Goal: Task Accomplishment & Management: Manage account settings

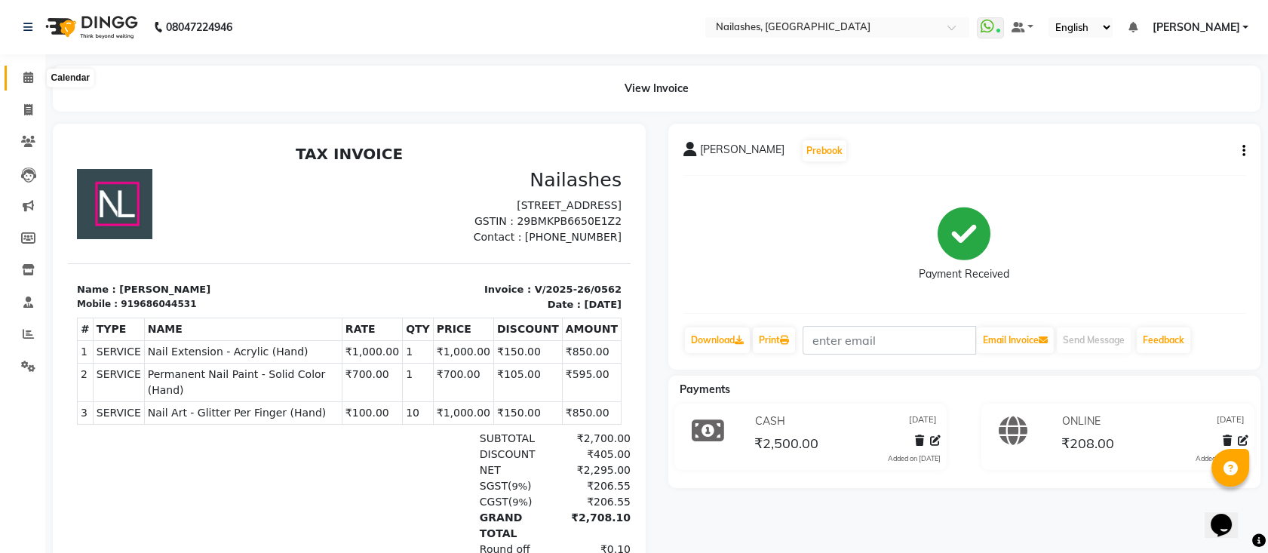
click at [29, 75] on icon at bounding box center [28, 77] width 10 height 11
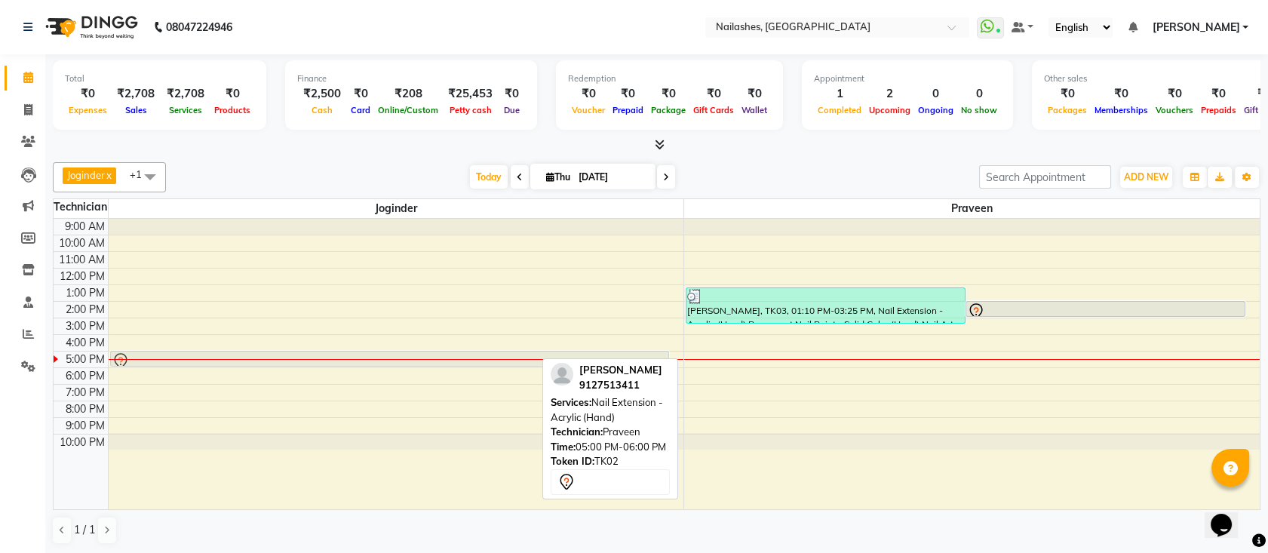
drag, startPoint x: 856, startPoint y: 351, endPoint x: 500, endPoint y: 355, distance: 356.2
click at [500, 355] on tr "[PERSON_NAME], TK02, 05:00 PM-06:00 PM, Nail Extension - Acrylic (Hand) [PERSON…" at bounding box center [657, 364] width 1206 height 290
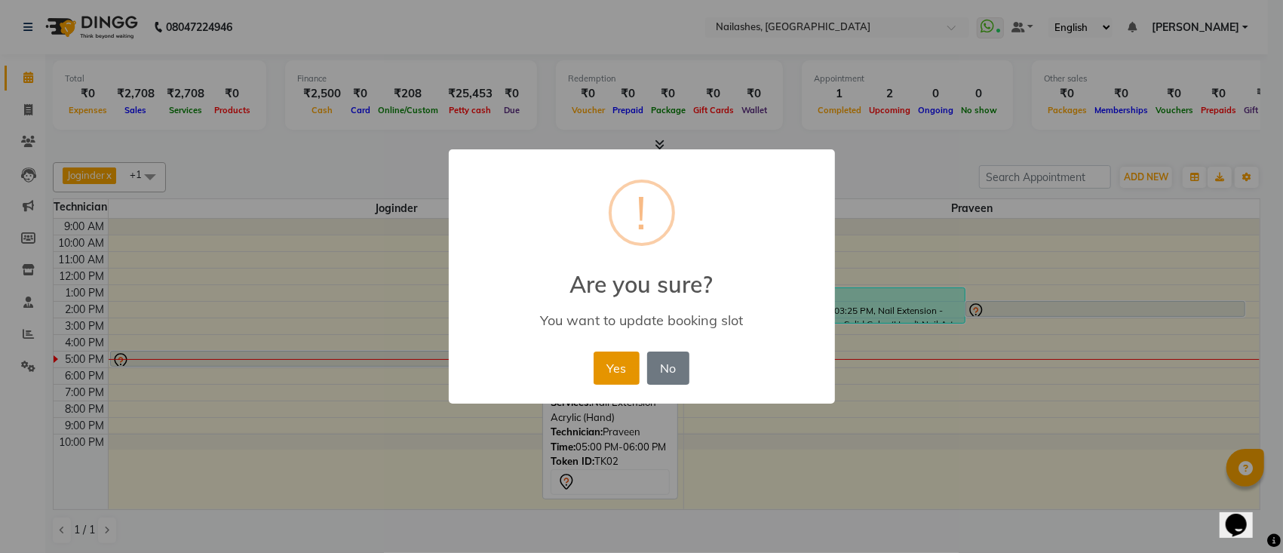
click at [619, 362] on button "Yes" at bounding box center [617, 368] width 46 height 33
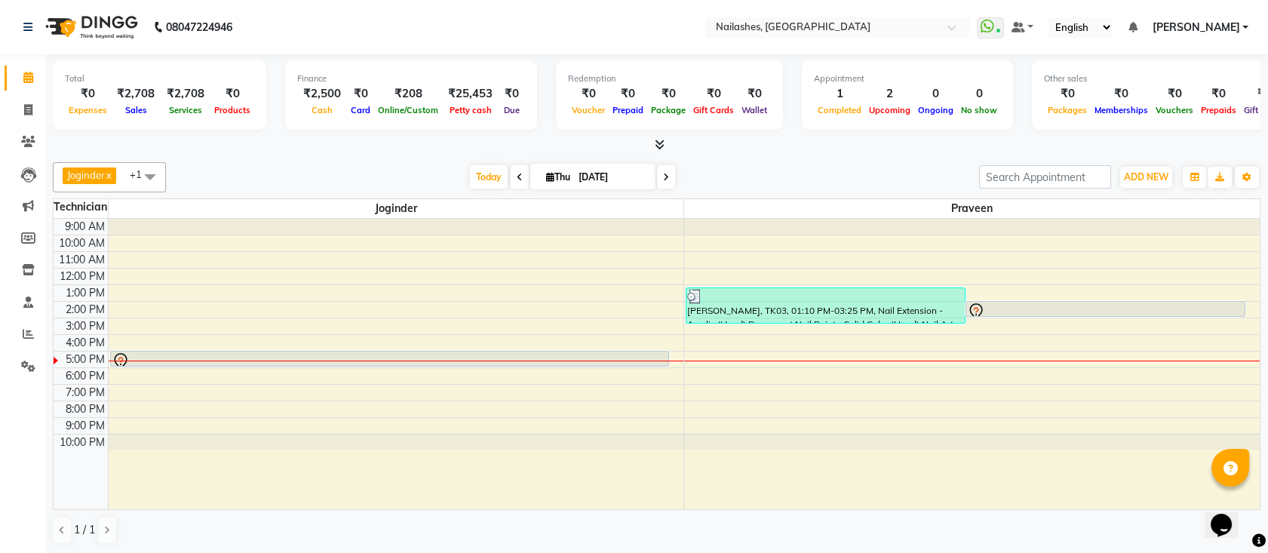
click at [517, 178] on icon at bounding box center [520, 177] width 6 height 9
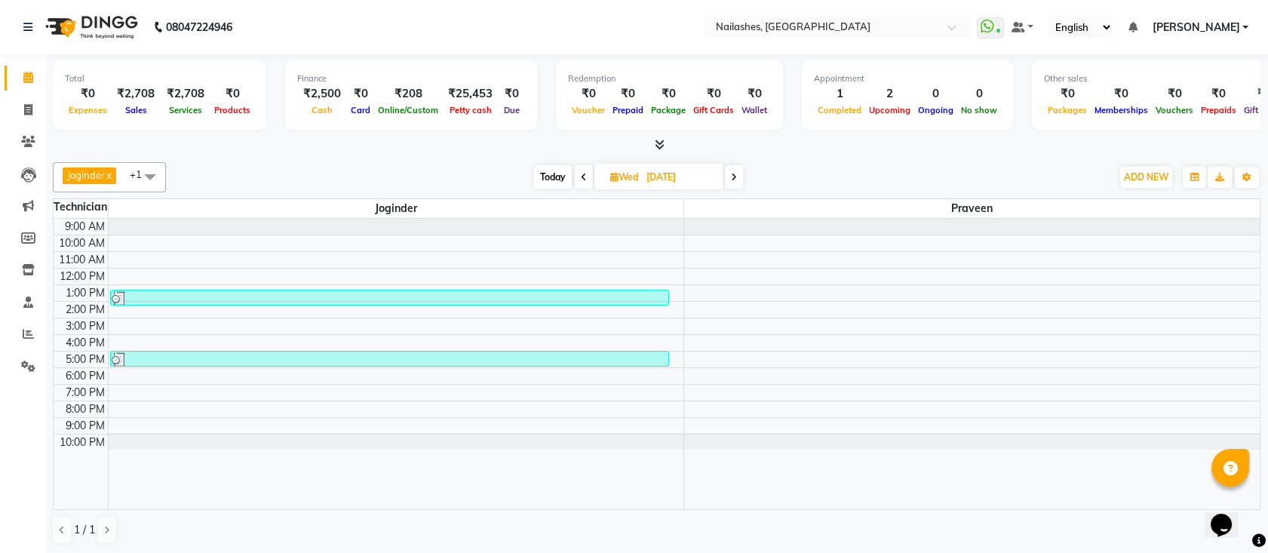
click at [591, 177] on span at bounding box center [584, 176] width 18 height 23
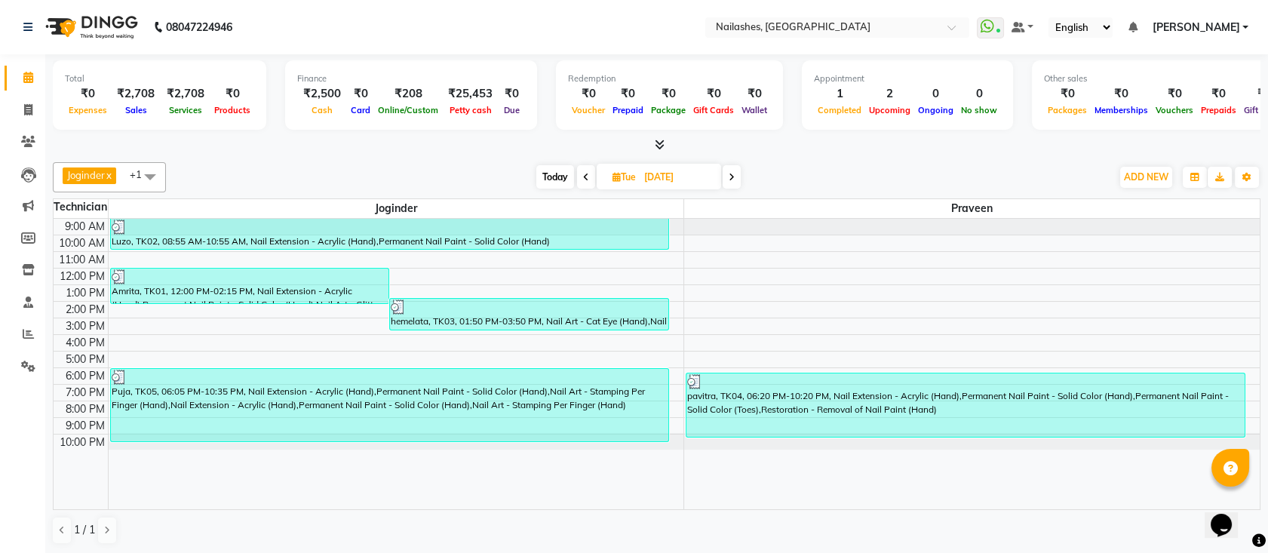
click at [591, 177] on span at bounding box center [586, 176] width 18 height 23
type input "[DATE]"
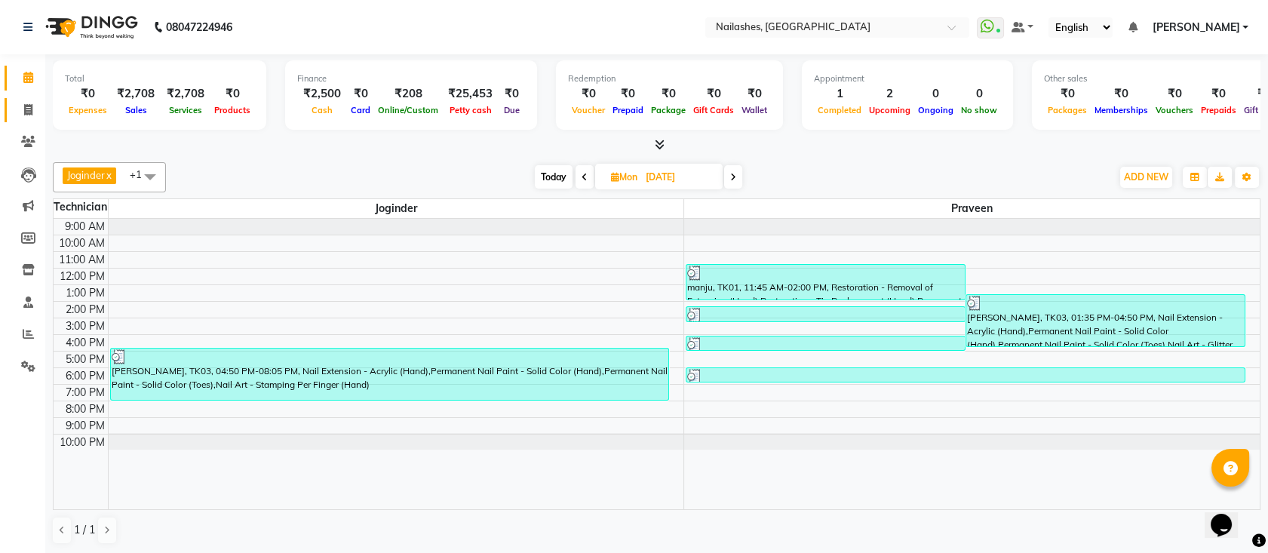
click at [24, 106] on icon at bounding box center [28, 109] width 8 height 11
select select "6187"
select select "service"
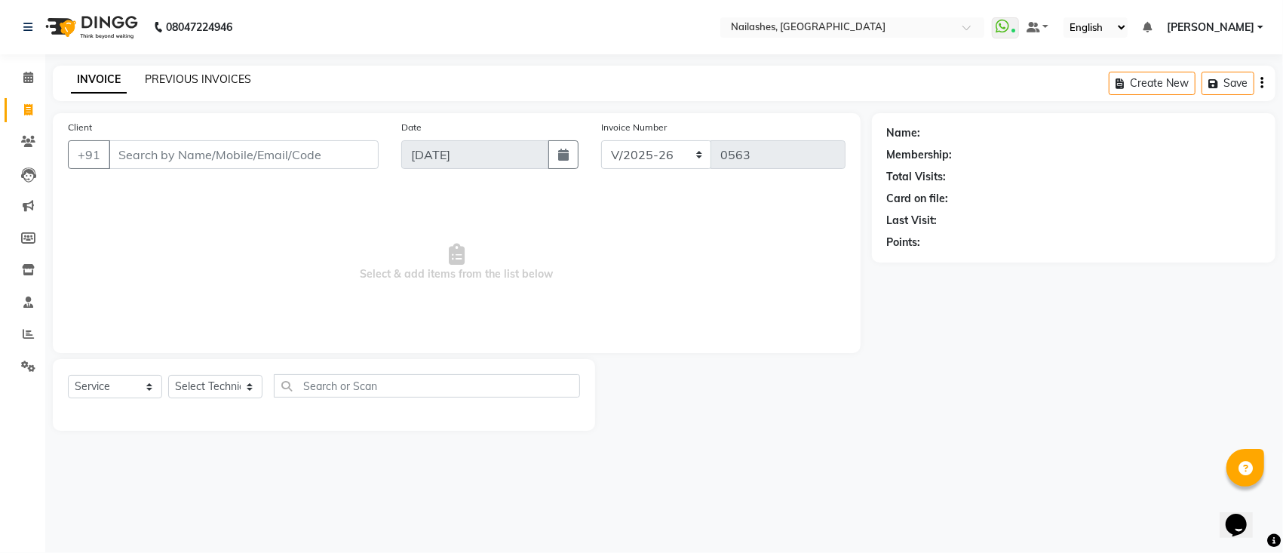
click at [210, 81] on link "PREVIOUS INVOICES" at bounding box center [198, 79] width 106 height 14
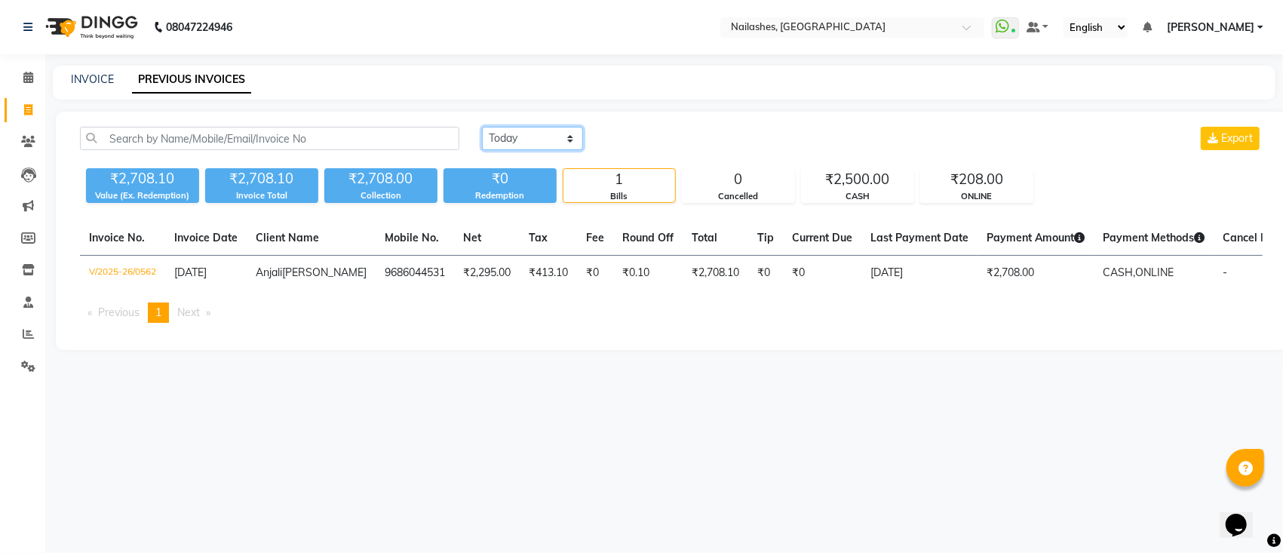
click at [554, 135] on select "[DATE] [DATE] Custom Range" at bounding box center [532, 138] width 101 height 23
select select "[DATE]"
click at [482, 127] on select "[DATE] [DATE] Custom Range" at bounding box center [532, 138] width 101 height 23
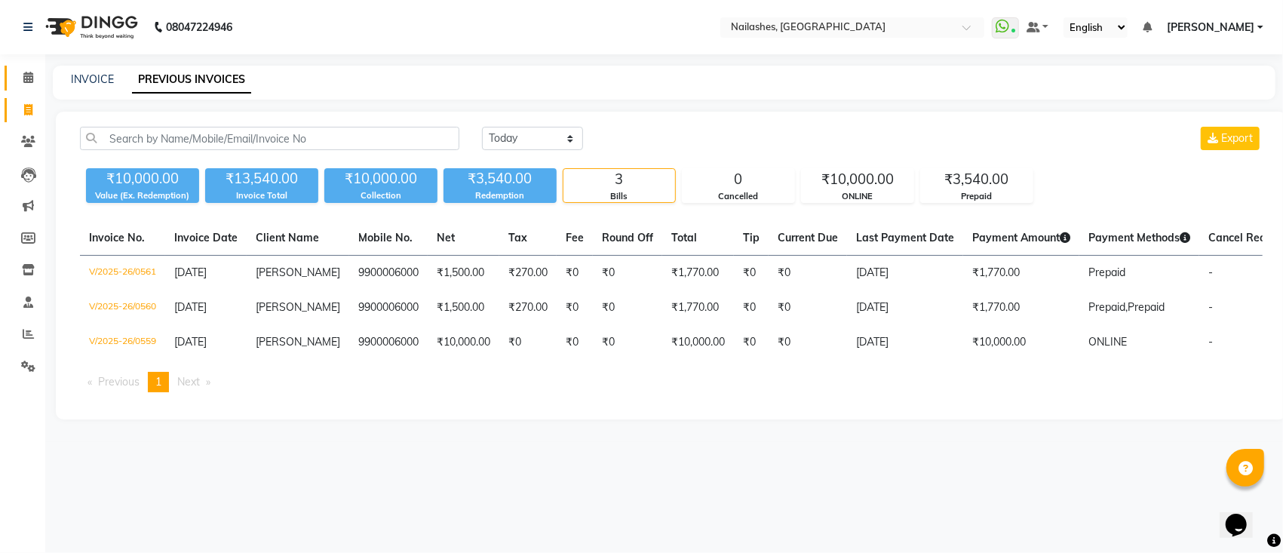
click at [26, 78] on icon at bounding box center [28, 77] width 10 height 11
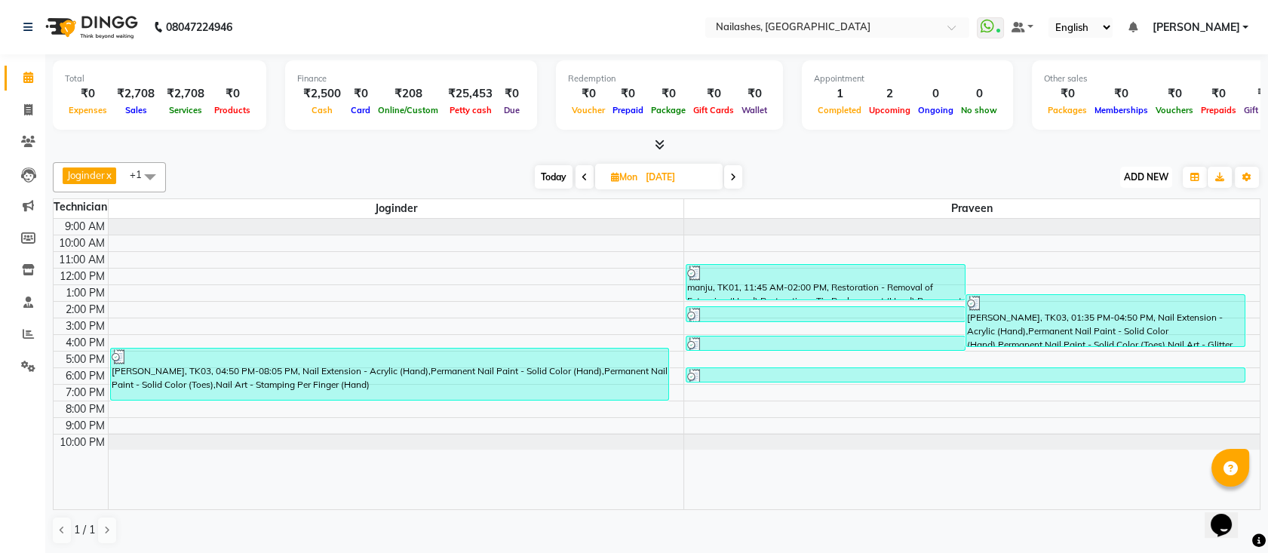
click at [1147, 170] on button "ADD NEW Toggle Dropdown" at bounding box center [1146, 177] width 52 height 21
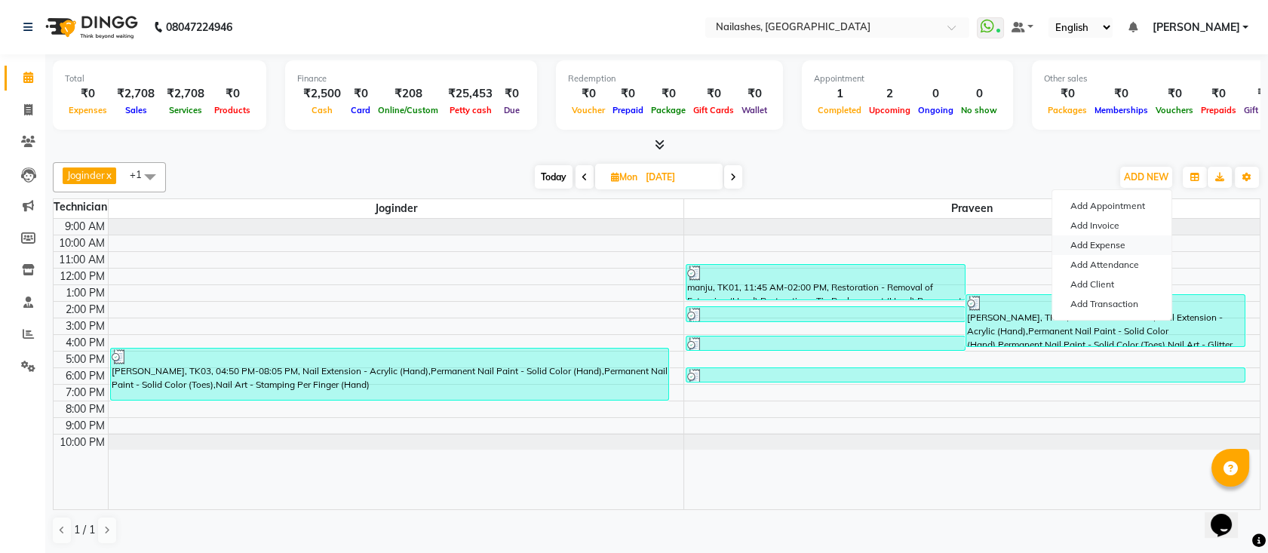
click at [1105, 249] on link "Add Expense" at bounding box center [1112, 245] width 119 height 20
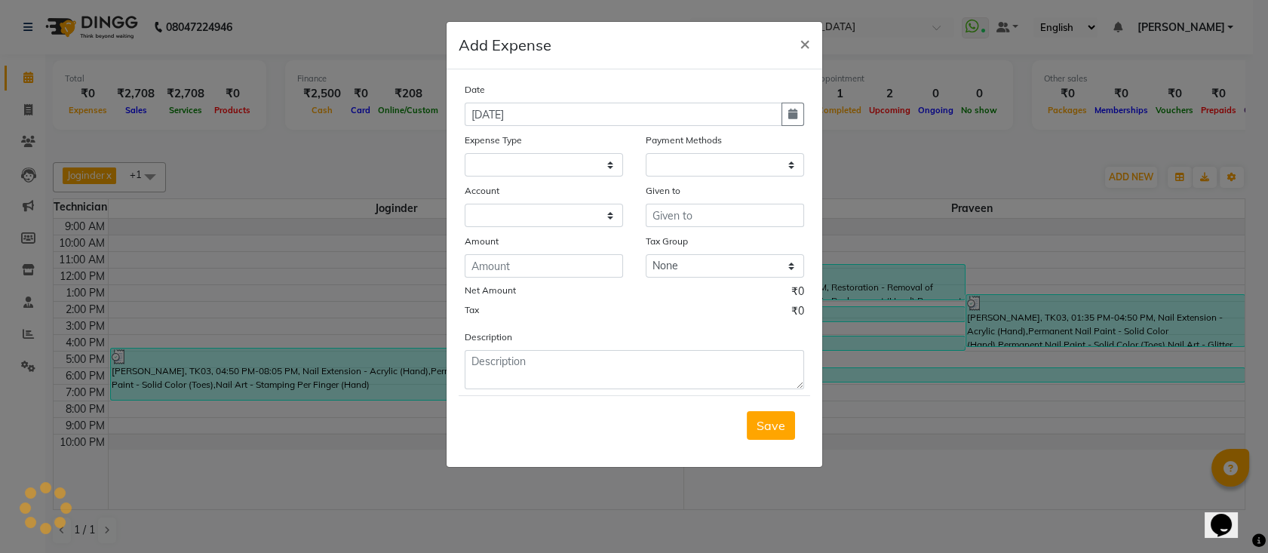
select select
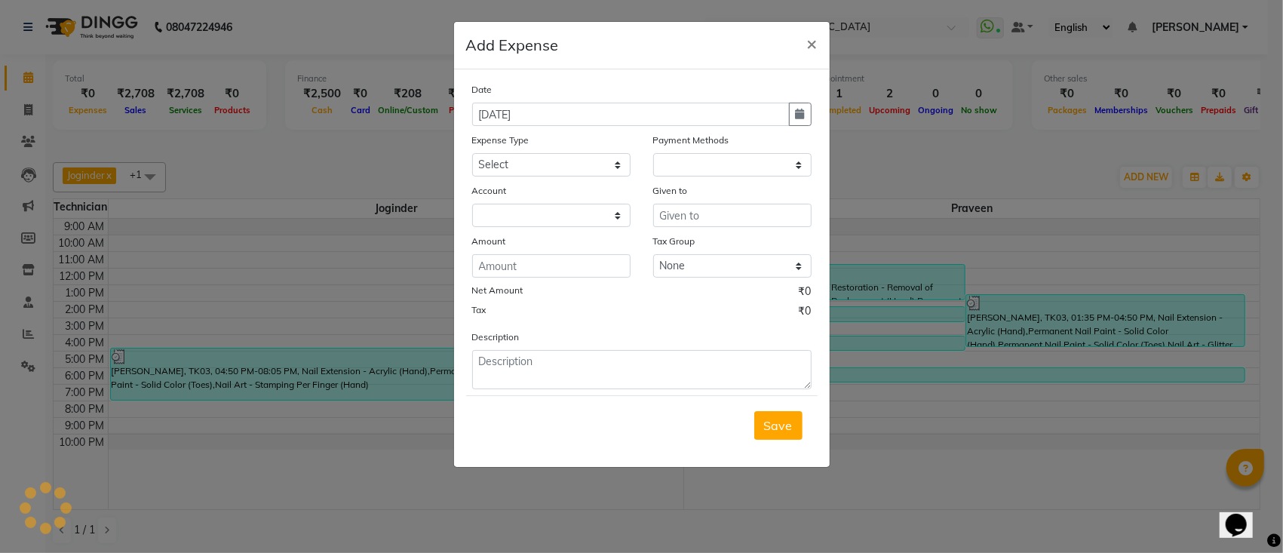
select select "1"
select select "5172"
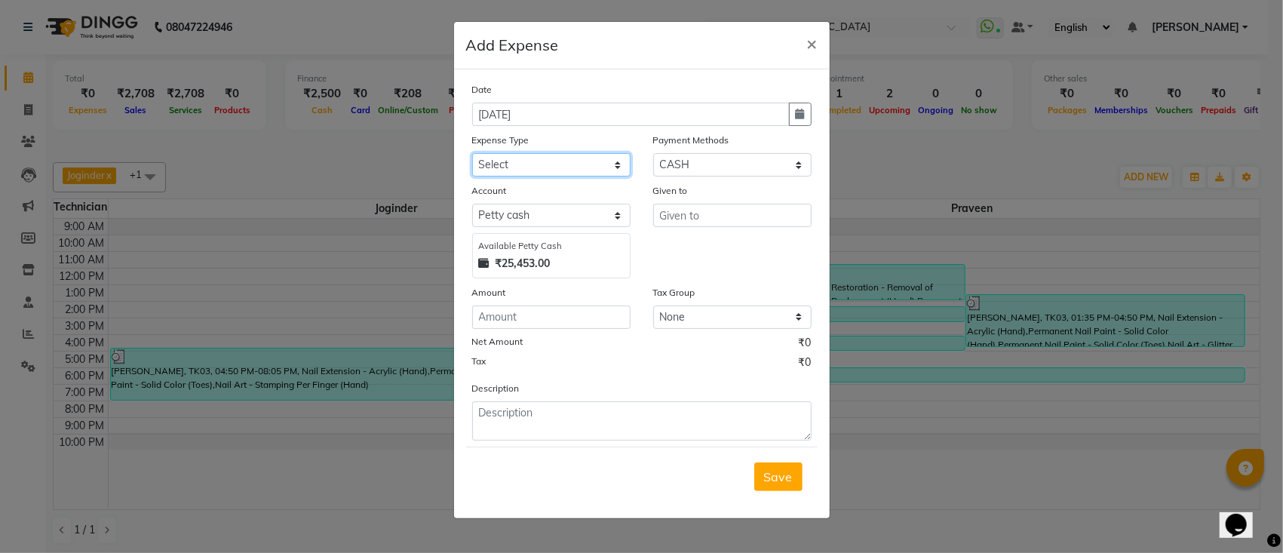
click at [536, 165] on select "Select acetone Advance Salary bank deposite BBMP Beauty products Bed charges BI…" at bounding box center [551, 164] width 158 height 23
select select "3136"
click at [472, 153] on select "Select acetone Advance Salary bank deposite BBMP Beauty products Bed charges BI…" at bounding box center [551, 164] width 158 height 23
click at [682, 161] on select "Select Bank ONLINE CASH UPI M Voucher CARD Prepaid GPay Wallet Points LUZO Dist…" at bounding box center [732, 164] width 158 height 23
select select "3"
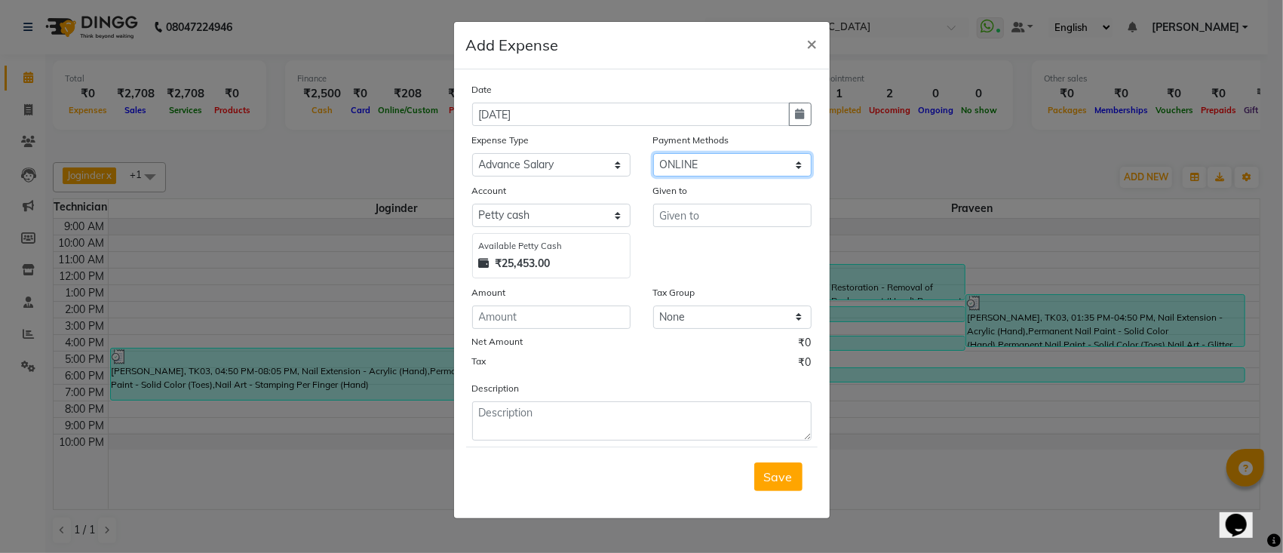
click at [653, 153] on select "Select Bank ONLINE CASH UPI M Voucher CARD Prepaid GPay Wallet Points LUZO Dist…" at bounding box center [732, 164] width 158 height 23
select select "5173"
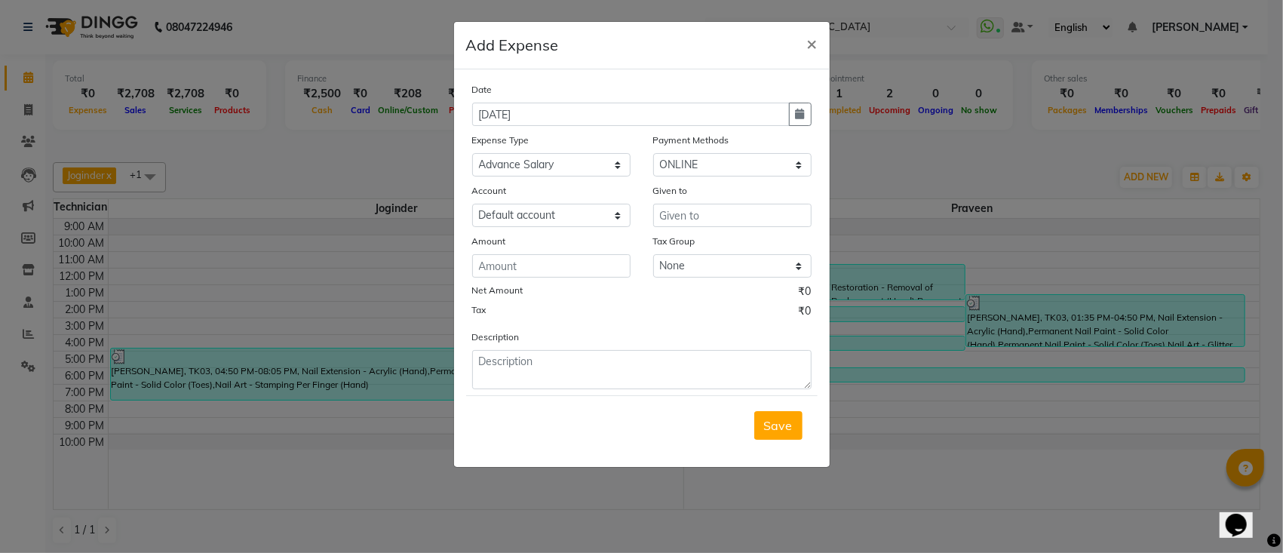
click at [709, 202] on div "Given to" at bounding box center [732, 193] width 158 height 21
click at [705, 214] on input "text" at bounding box center [732, 215] width 158 height 23
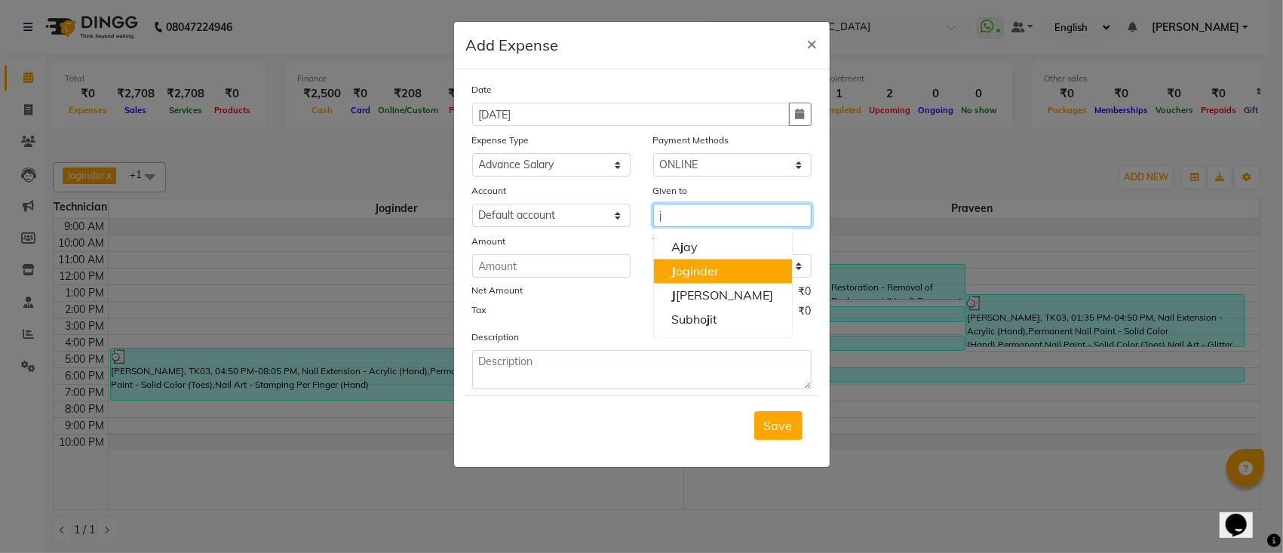
click at [698, 272] on ngb-highlight "J oginder" at bounding box center [696, 270] width 48 height 15
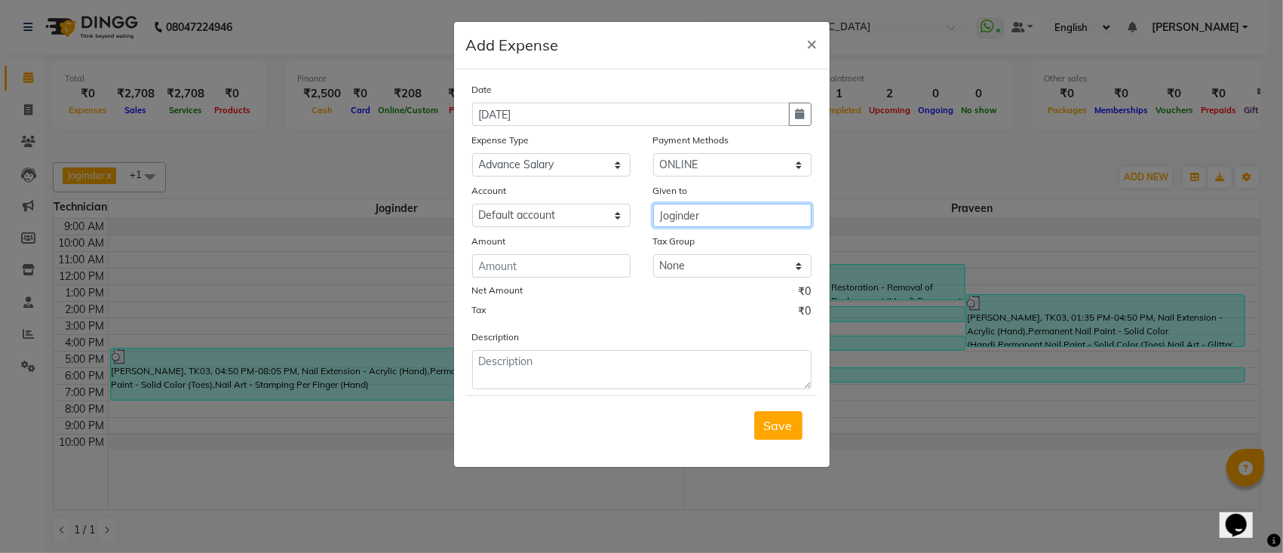
type input "Joginder"
click at [566, 265] on input "number" at bounding box center [551, 265] width 158 height 23
type input "500"
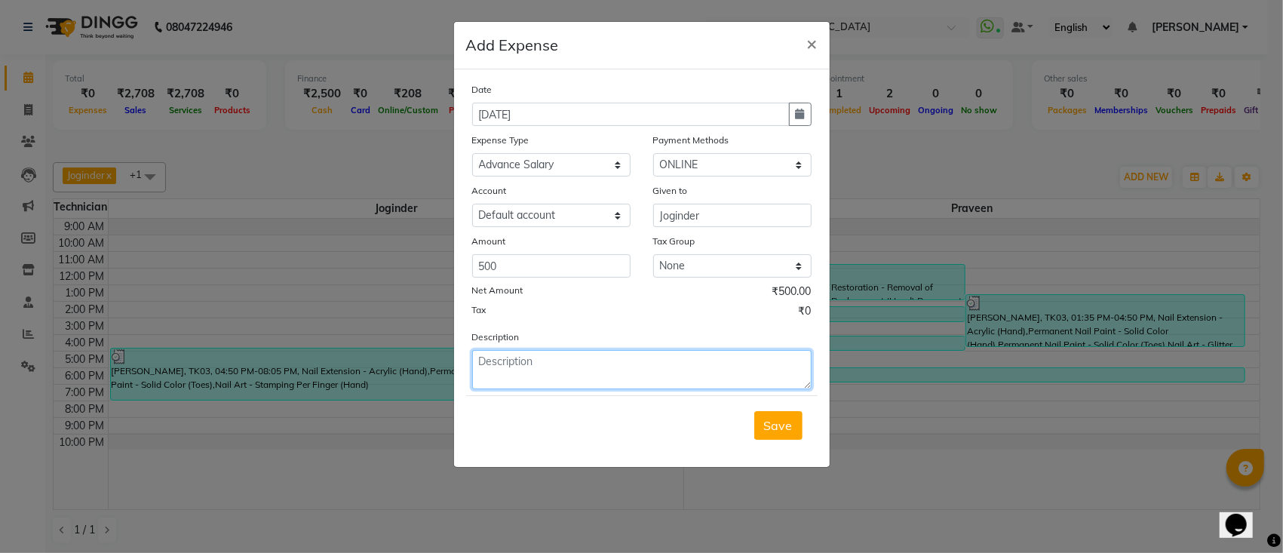
click at [554, 367] on textarea at bounding box center [642, 369] width 340 height 39
type textarea "Advance Salary"
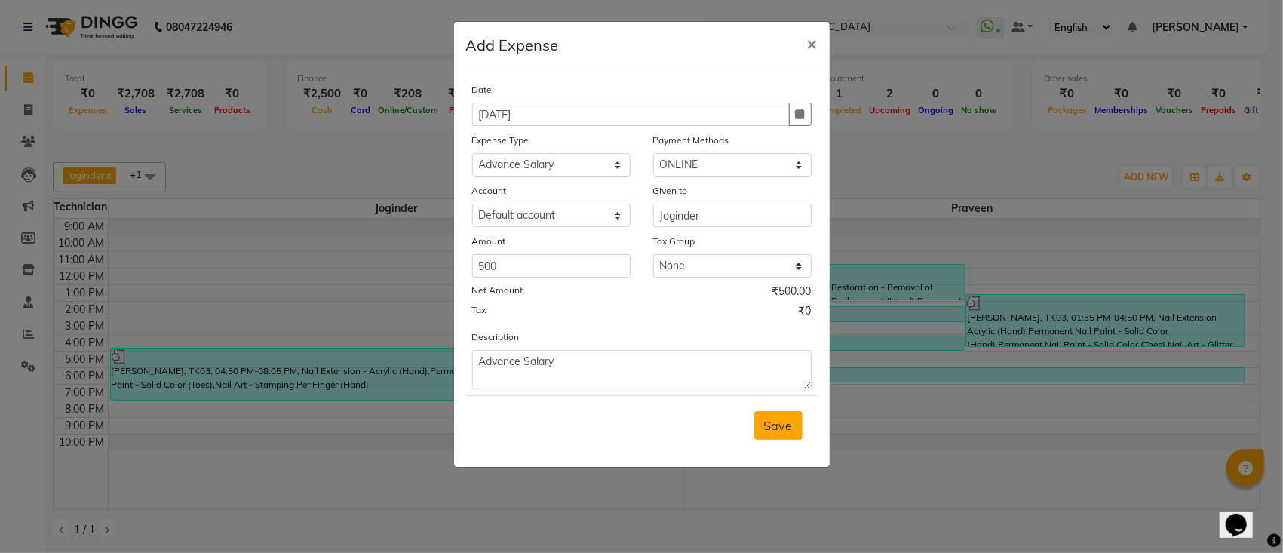
click at [783, 422] on span "Save" at bounding box center [778, 425] width 29 height 15
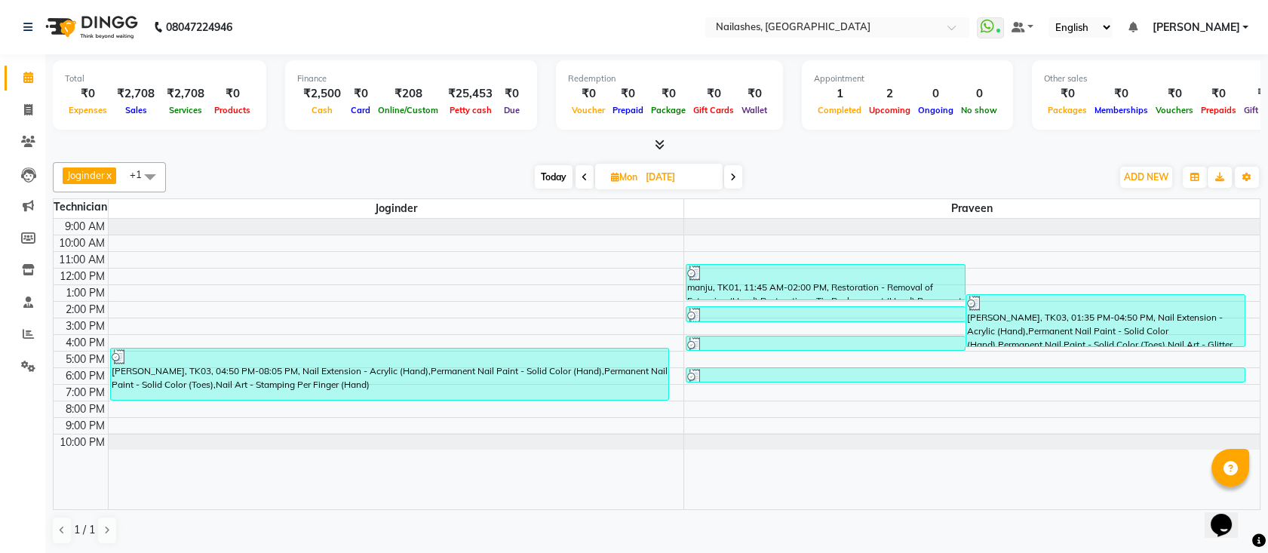
click at [550, 177] on span "Today" at bounding box center [554, 176] width 38 height 23
type input "[DATE]"
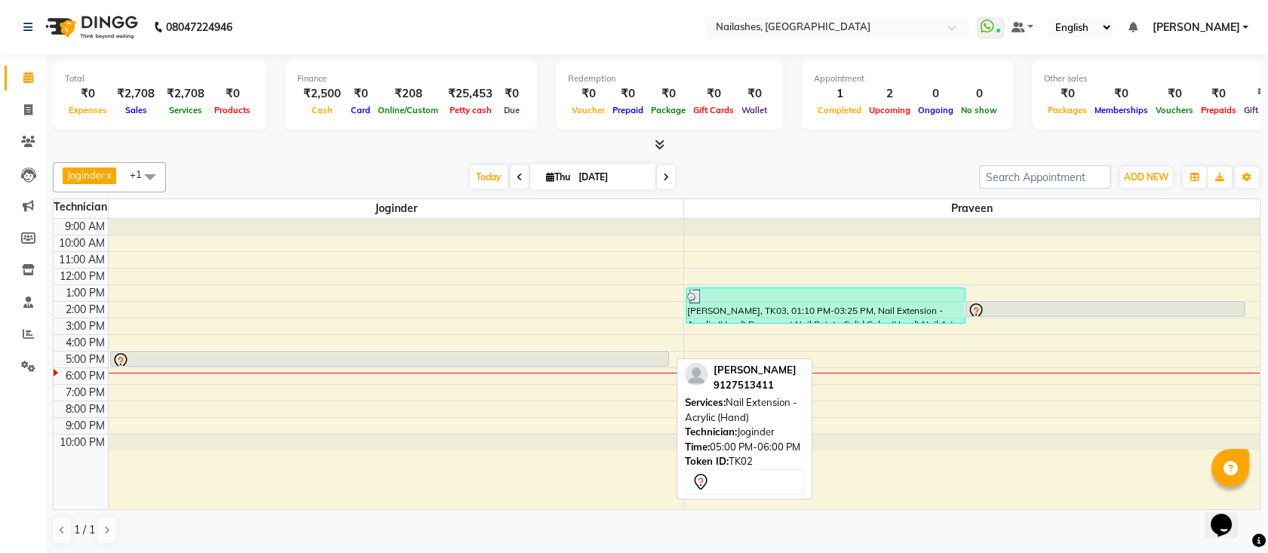
click at [645, 353] on div at bounding box center [390, 361] width 556 height 18
select select "7"
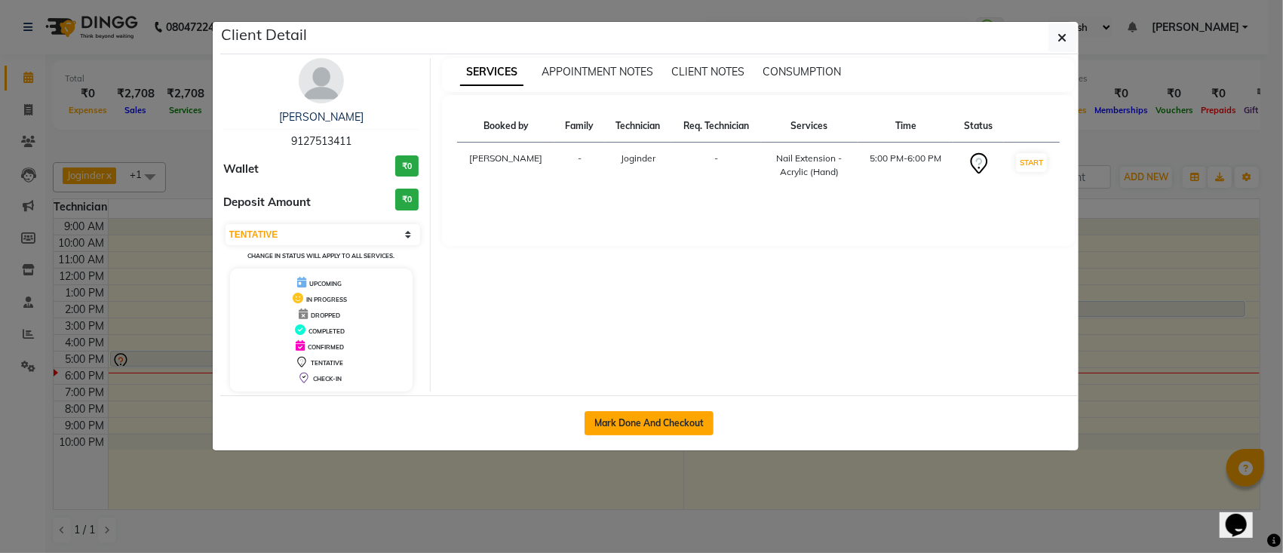
click at [670, 419] on button "Mark Done And Checkout" at bounding box center [649, 423] width 129 height 24
select select "service"
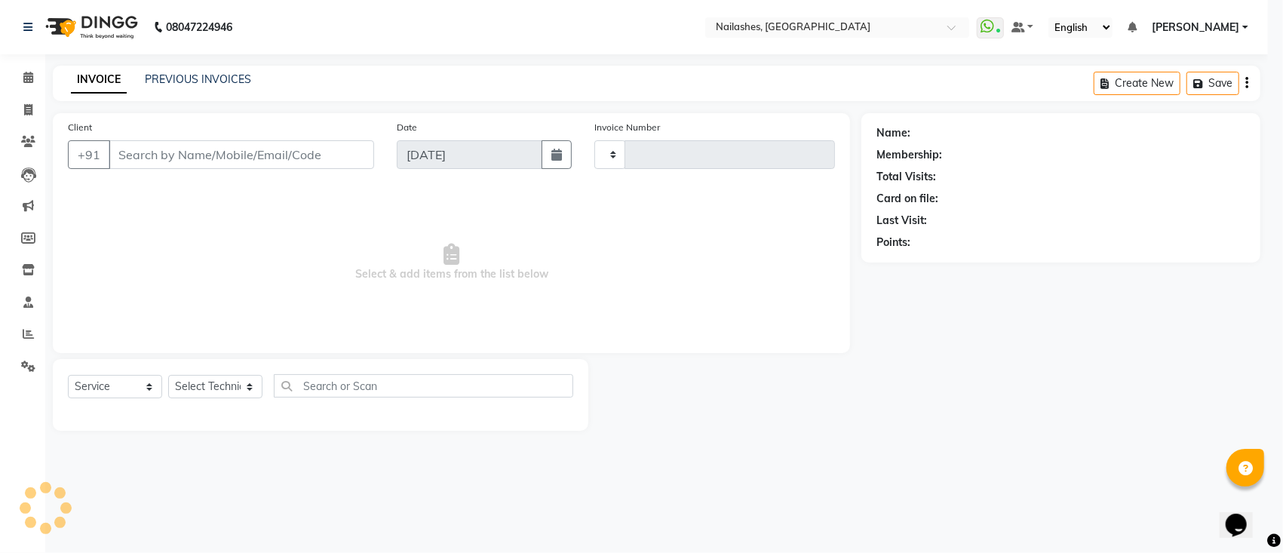
type input "0563"
select select "6187"
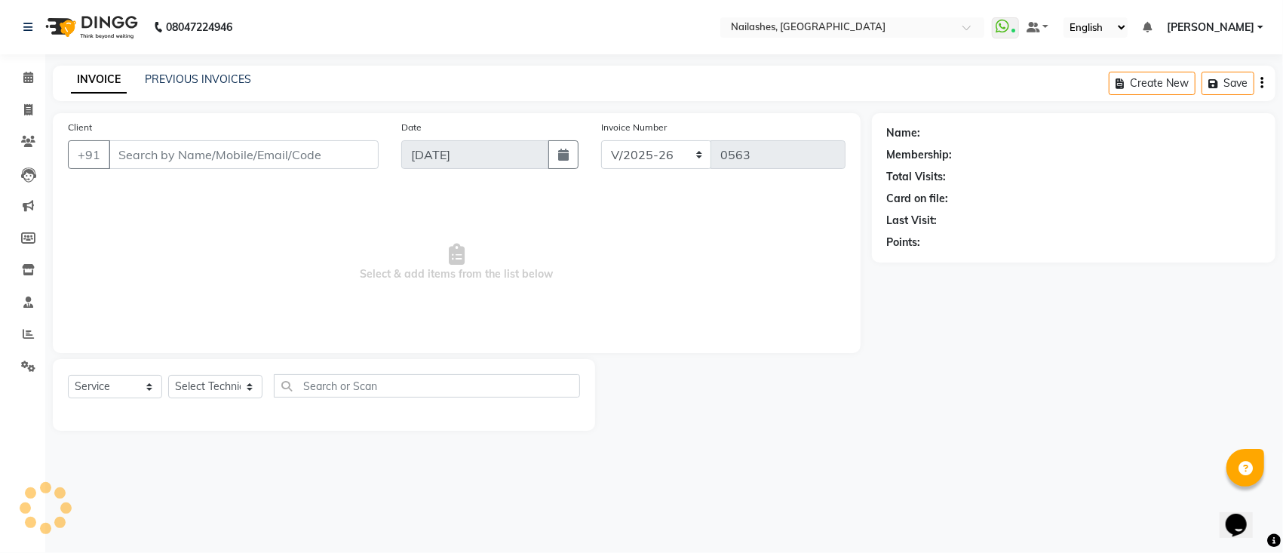
type input "9127513411"
select select "55218"
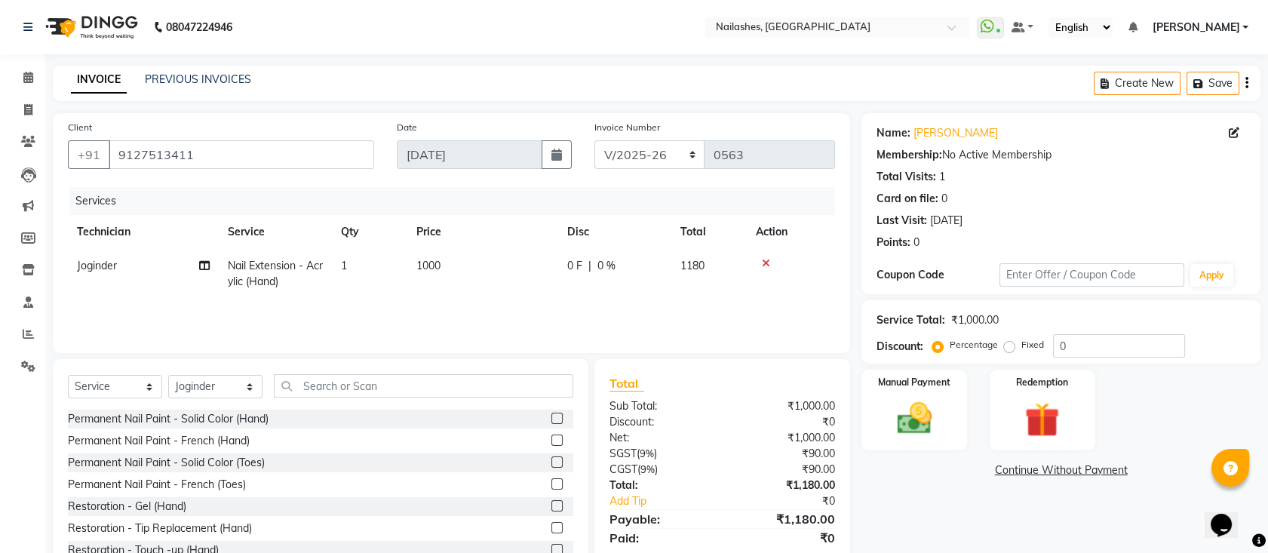
click at [762, 263] on icon at bounding box center [766, 263] width 8 height 11
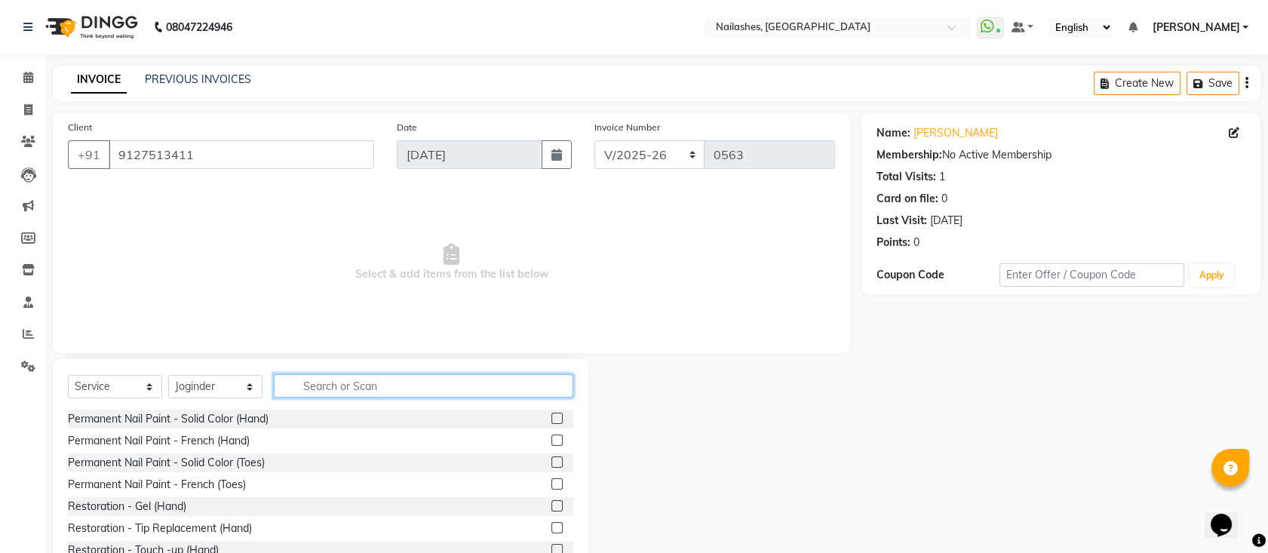
click at [395, 380] on input "text" at bounding box center [424, 385] width 300 height 23
type input "g"
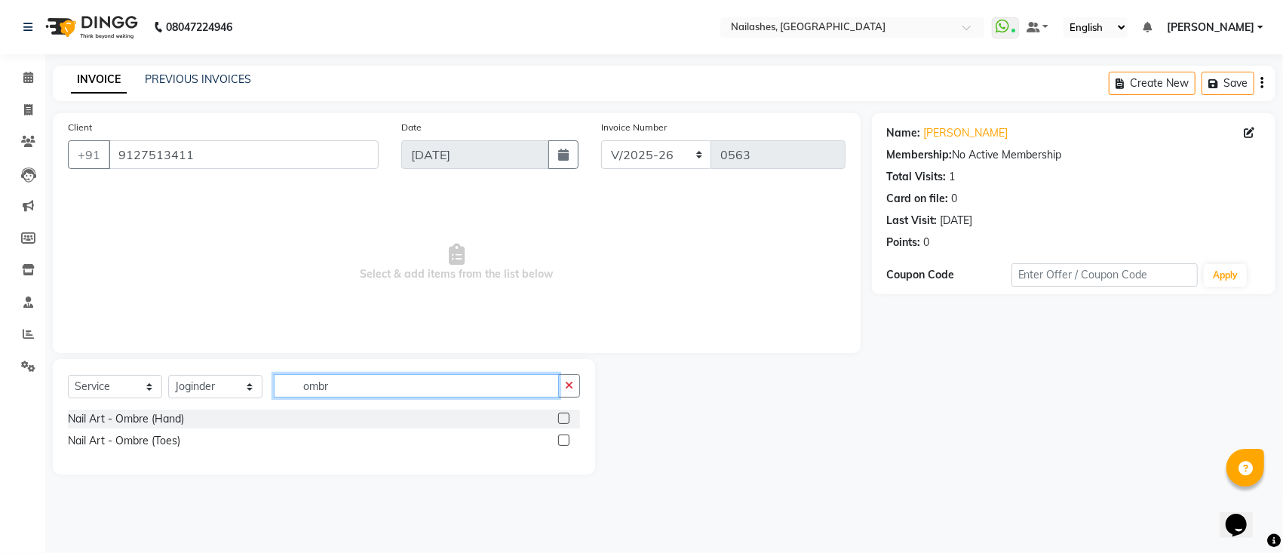
type input "ombr"
click at [560, 413] on label at bounding box center [563, 418] width 11 height 11
click at [560, 414] on input "checkbox" at bounding box center [563, 419] width 10 height 10
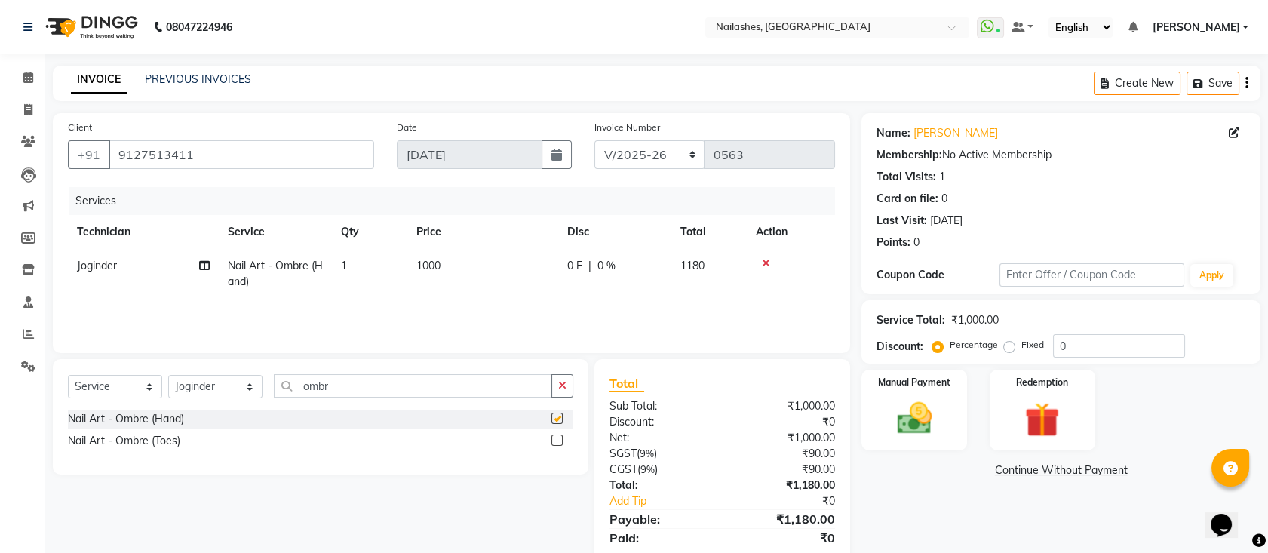
checkbox input "false"
click at [417, 384] on input "ombr" at bounding box center [413, 385] width 278 height 23
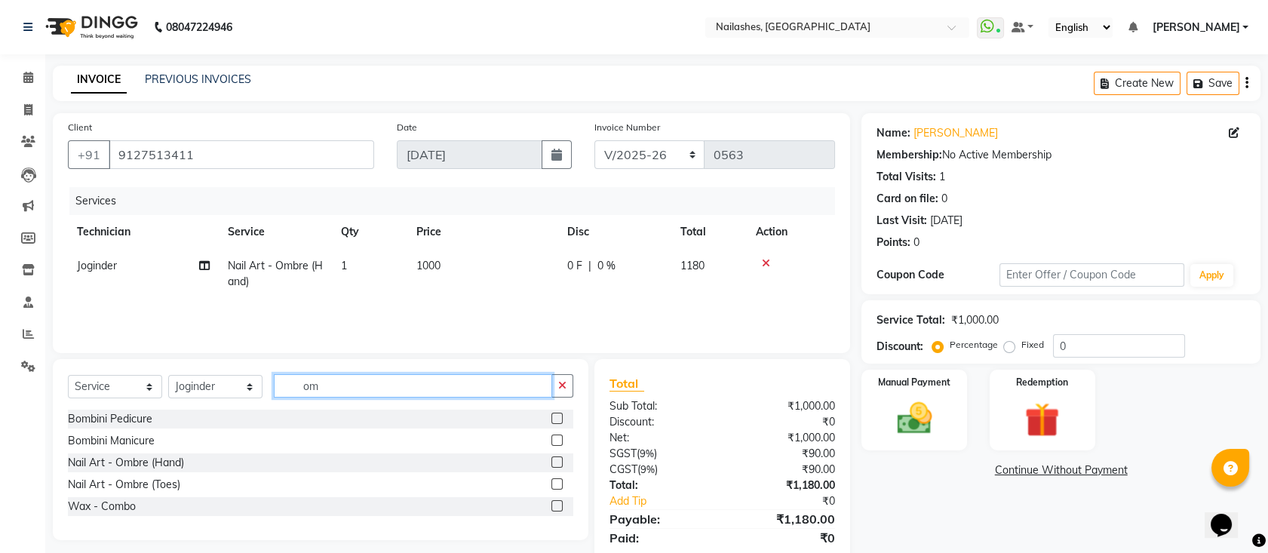
type input "o"
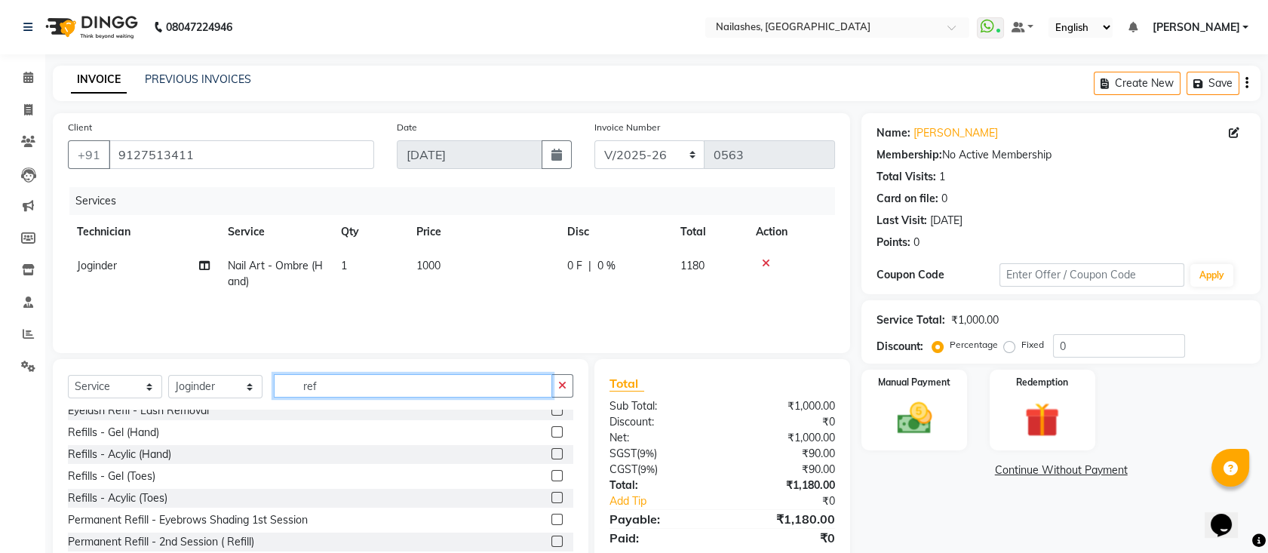
scroll to position [97, 0]
type input "ref"
click at [552, 431] on label at bounding box center [557, 431] width 11 height 11
click at [552, 431] on input "checkbox" at bounding box center [557, 432] width 10 height 10
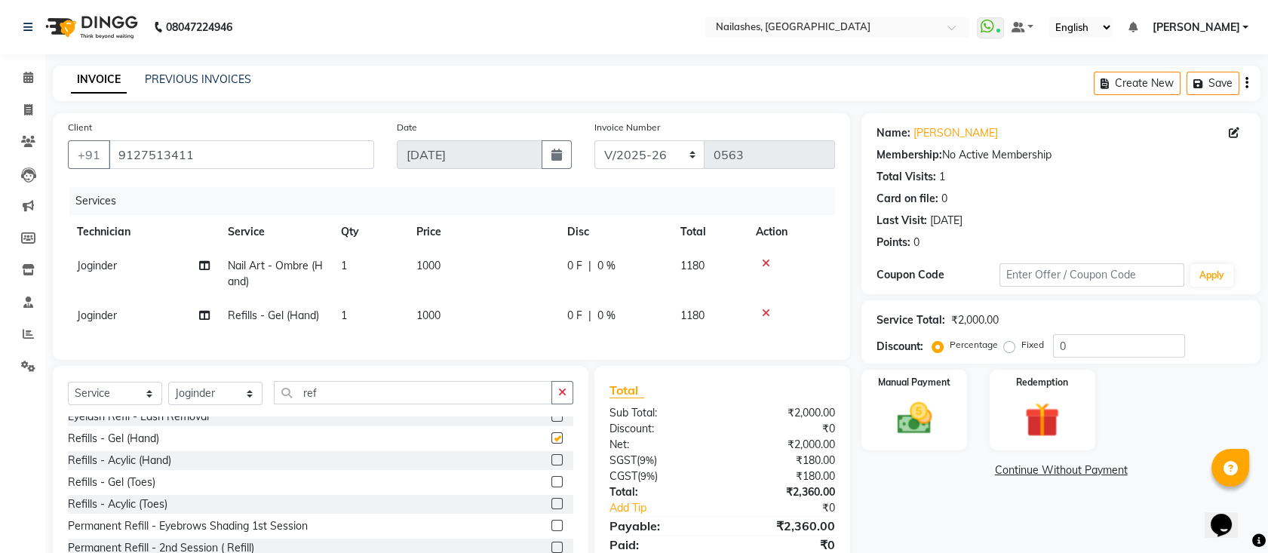
checkbox input "false"
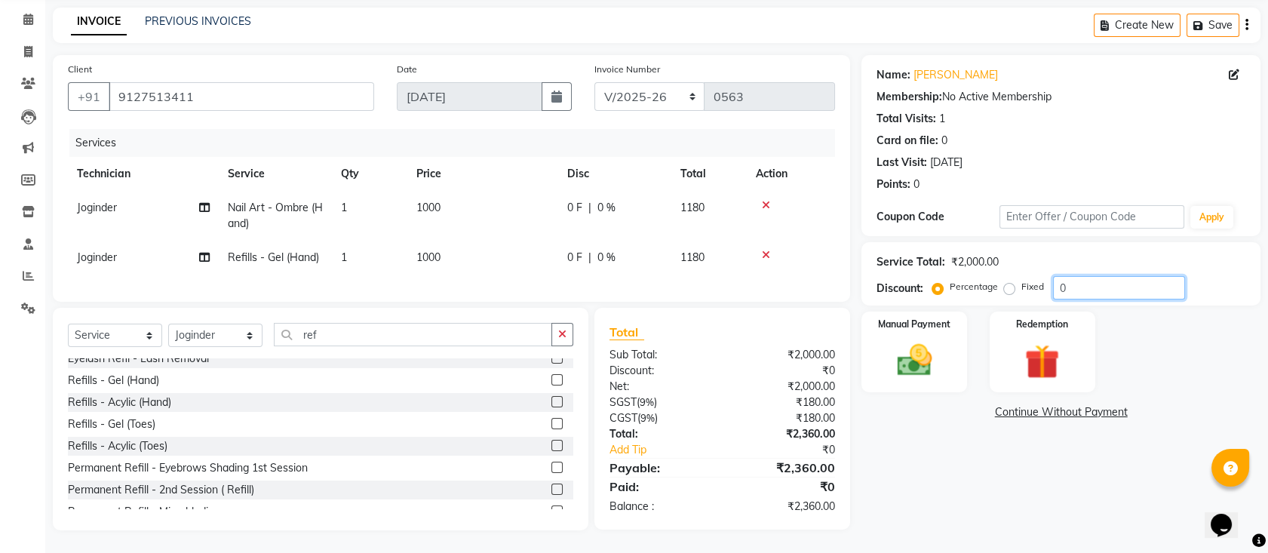
click at [1101, 276] on input "0" at bounding box center [1119, 287] width 132 height 23
type input "15"
click at [916, 340] on img at bounding box center [914, 360] width 59 height 41
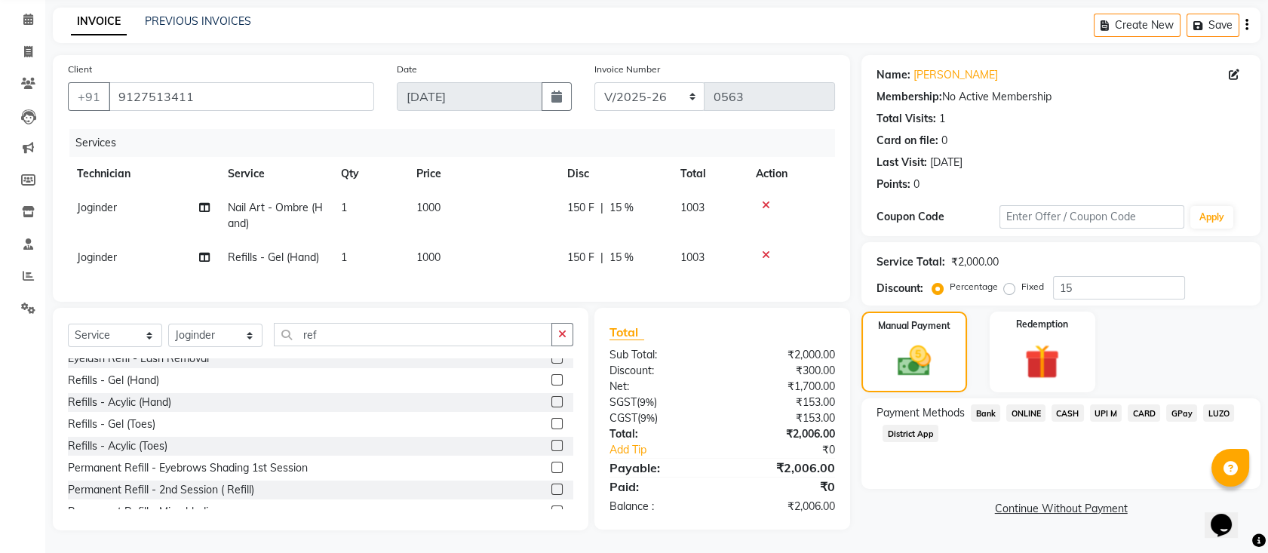
click at [1142, 404] on span "CARD" at bounding box center [1144, 412] width 32 height 17
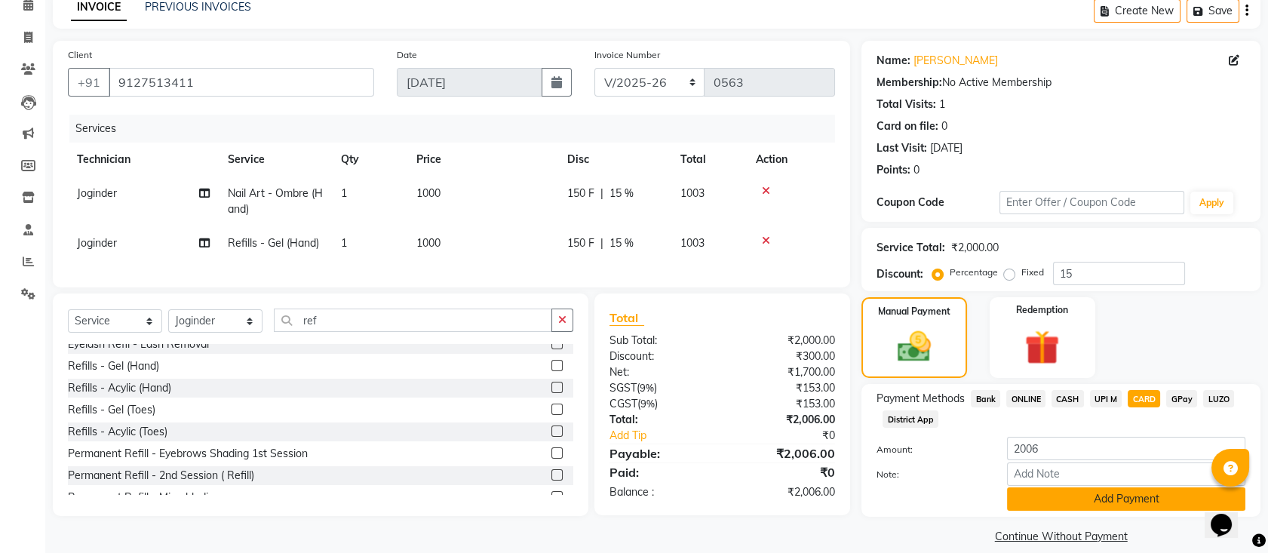
click at [1124, 495] on button "Add Payment" at bounding box center [1126, 498] width 238 height 23
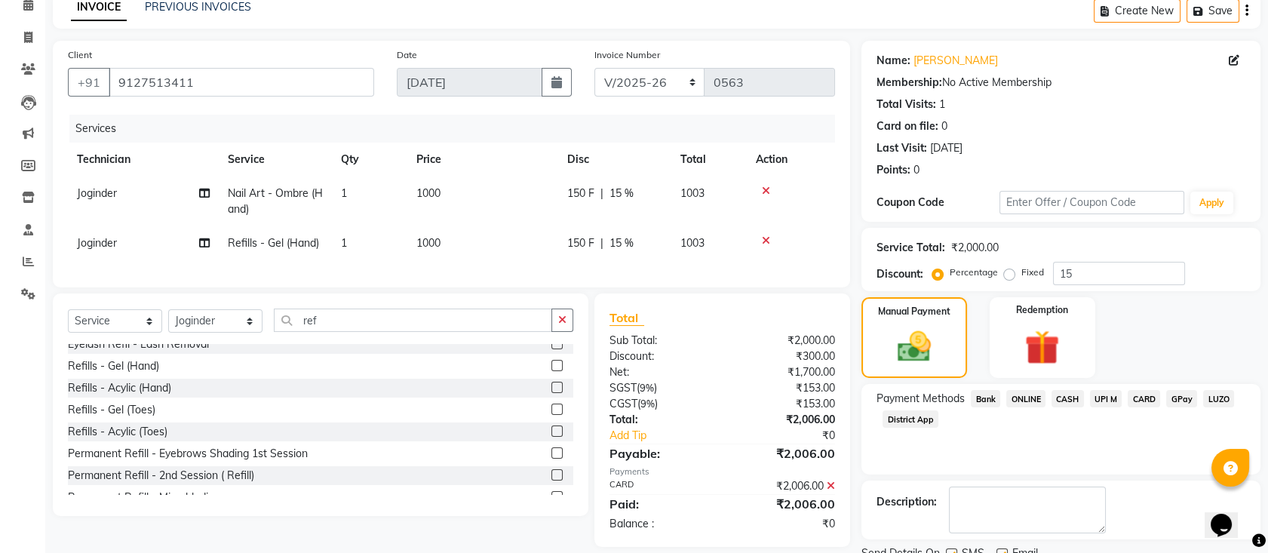
scroll to position [132, 0]
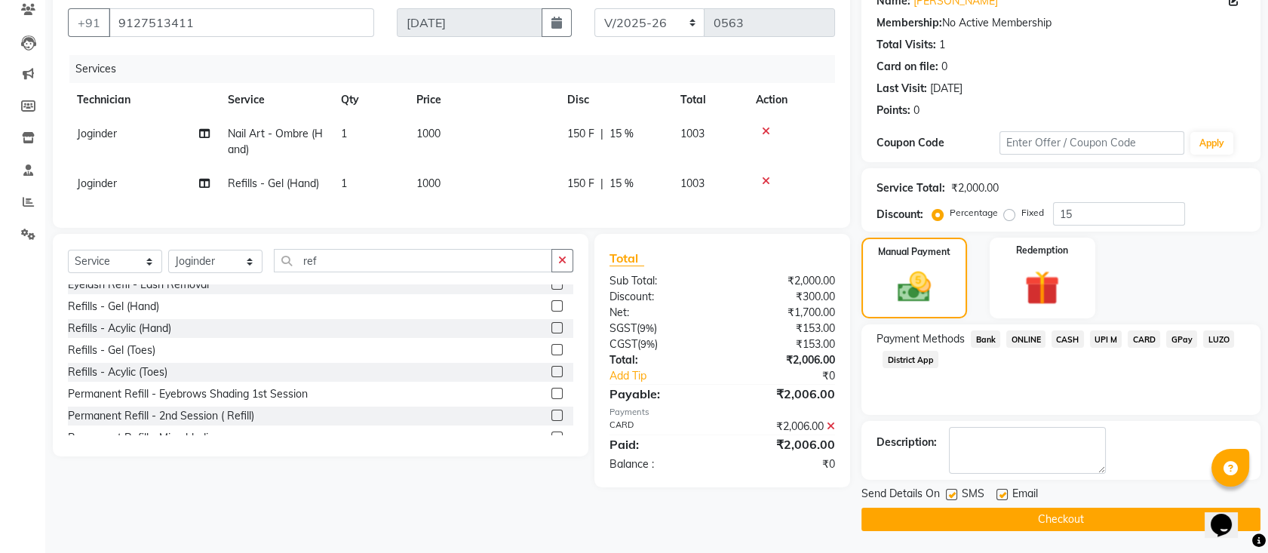
click at [1099, 515] on button "Checkout" at bounding box center [1061, 519] width 399 height 23
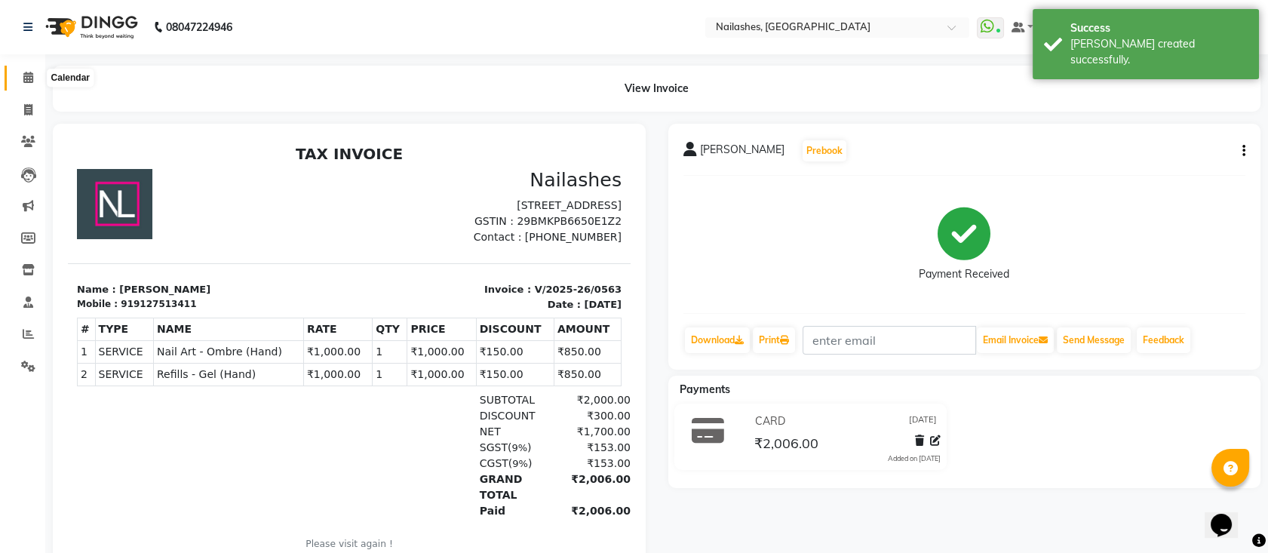
click at [26, 74] on icon at bounding box center [28, 77] width 10 height 11
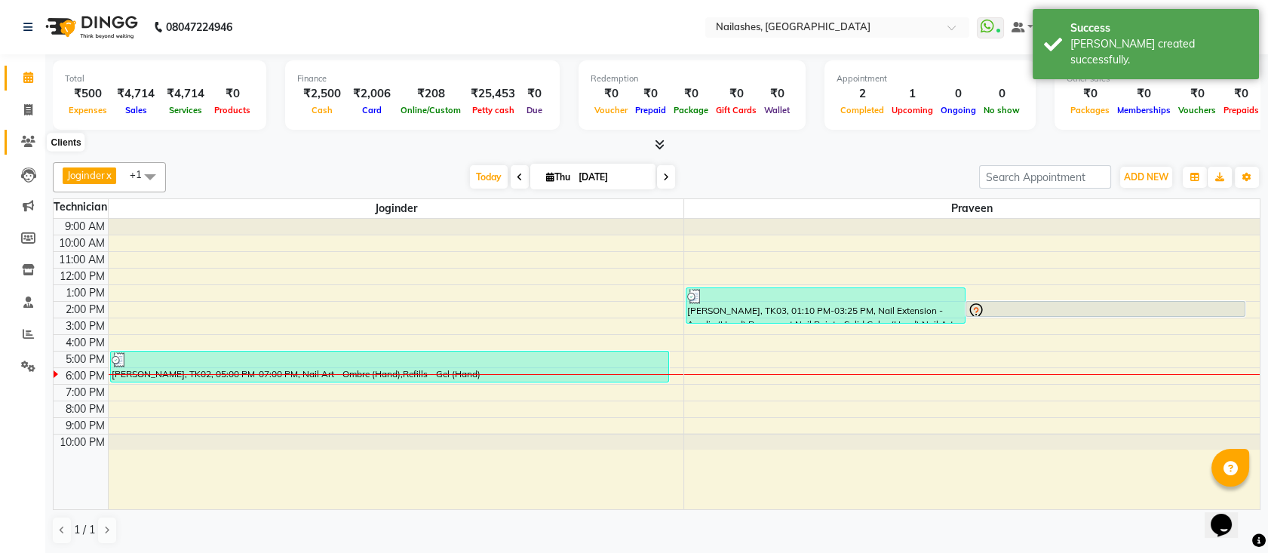
click at [23, 143] on icon at bounding box center [28, 141] width 14 height 11
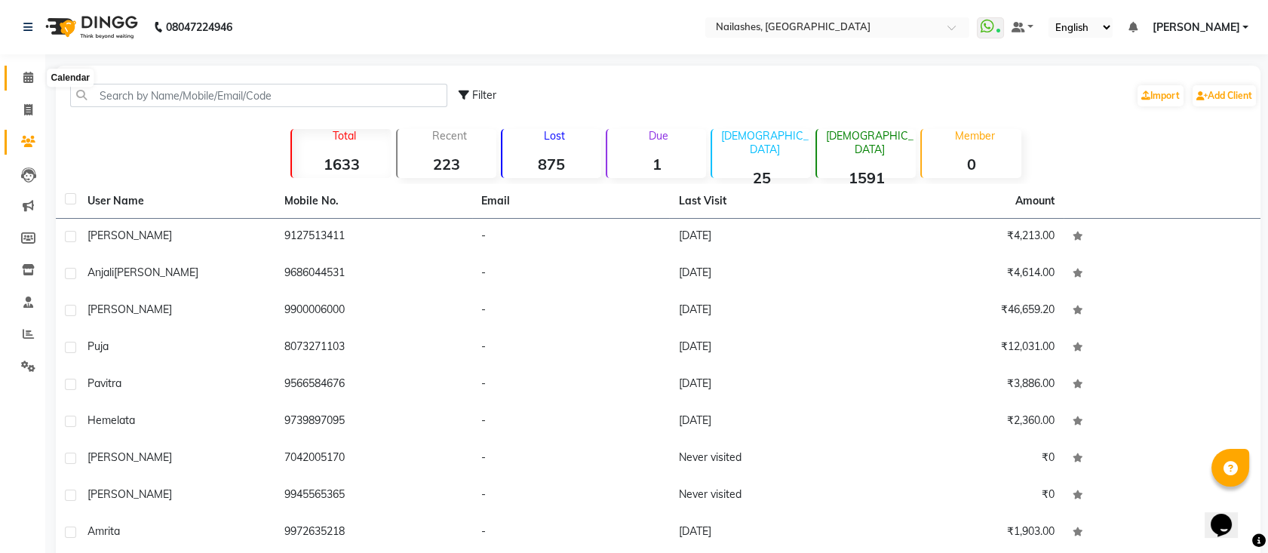
click at [28, 84] on span at bounding box center [28, 77] width 26 height 17
